Goal: Download file/media

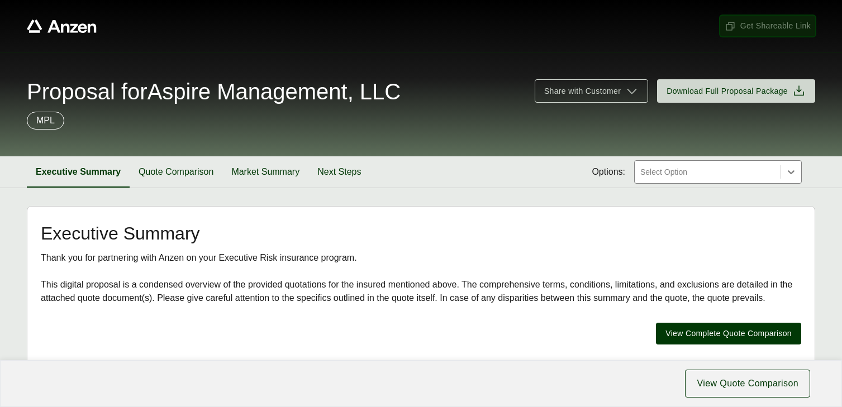
click at [755, 26] on span "Get Shareable Link" at bounding box center [767, 26] width 86 height 12
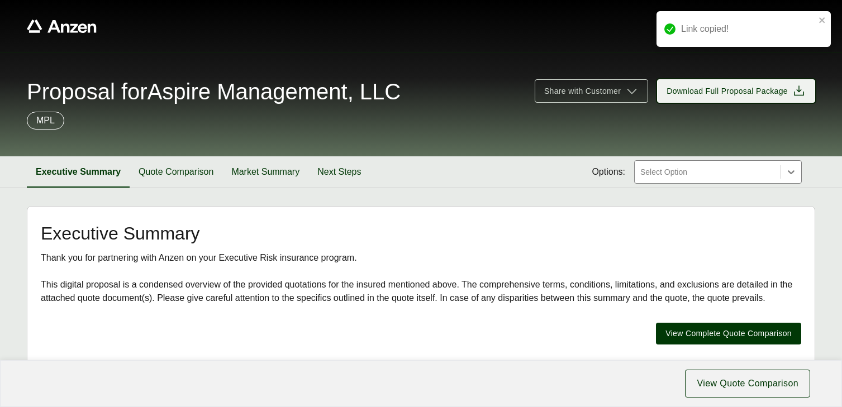
click at [734, 93] on span "Download Full Proposal Package" at bounding box center [726, 91] width 121 height 12
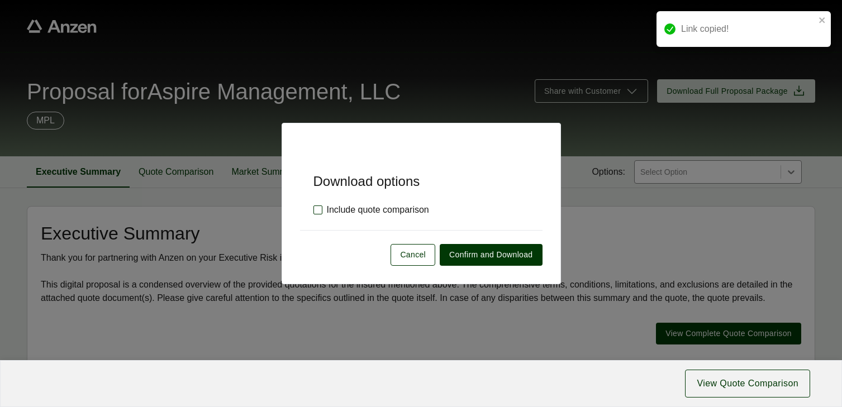
click at [319, 212] on label "Include quote comparison" at bounding box center [371, 209] width 116 height 13
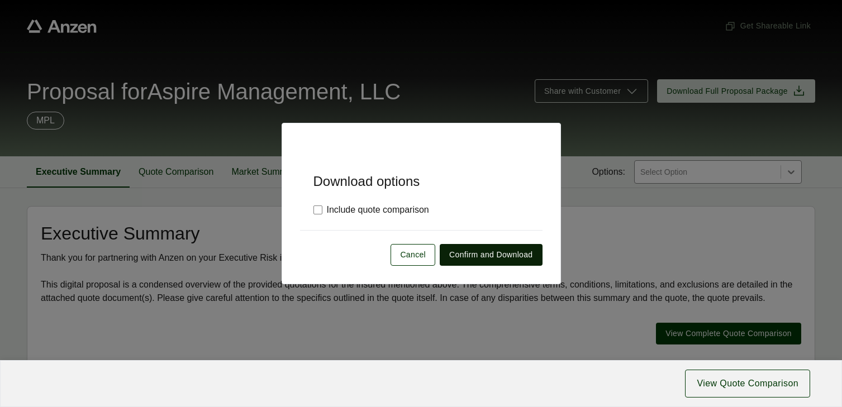
click at [480, 255] on span "Confirm and Download" at bounding box center [490, 255] width 83 height 12
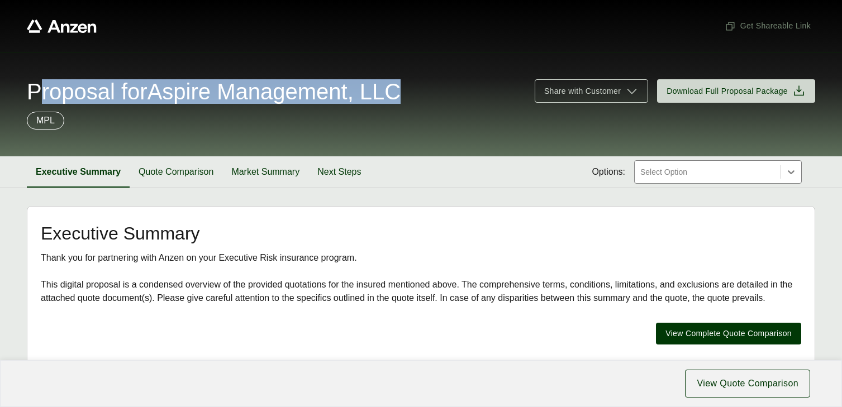
drag, startPoint x: 405, startPoint y: 96, endPoint x: 398, endPoint y: 70, distance: 26.9
click at [398, 70] on div "Proposal for Aspire Management, LLC Share with Customer Download Full Proposal …" at bounding box center [421, 104] width 842 height 104
copy span "Proposal for Aspire Management, LLC"
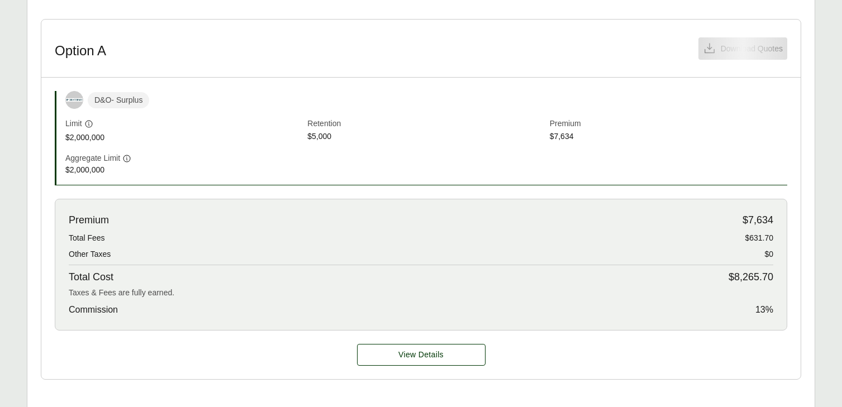
scroll to position [310, 0]
